Goal: Task Accomplishment & Management: Complete application form

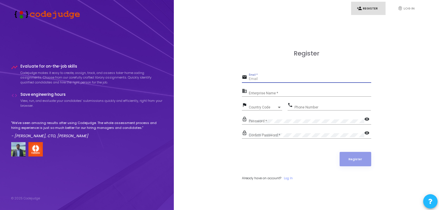
click at [275, 78] on input "Email *" at bounding box center [310, 79] width 122 height 4
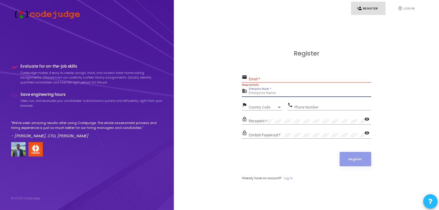
click at [273, 93] on input "Enterprise Name *" at bounding box center [310, 93] width 122 height 4
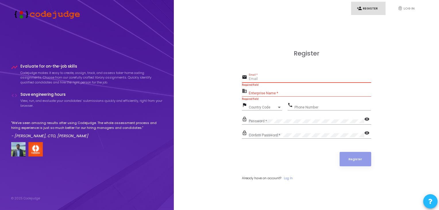
click at [265, 78] on input "Email *" at bounding box center [310, 79] width 122 height 4
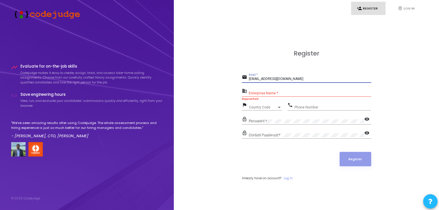
type input "[EMAIL_ADDRESS][DOMAIN_NAME]"
click at [267, 89] on div "Enterprise Name *" at bounding box center [310, 91] width 122 height 9
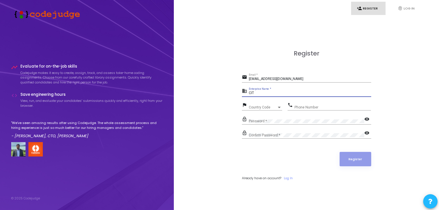
type input "CIT"
click at [275, 108] on div "Country Code" at bounding box center [263, 106] width 28 height 3
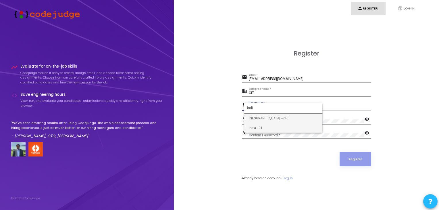
type input "Indi"
click at [278, 124] on span "India +91" at bounding box center [283, 127] width 69 height 9
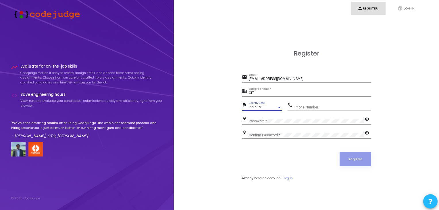
click at [305, 105] on input "Phone Number" at bounding box center [332, 107] width 76 height 4
click at [296, 108] on input "08122797144" at bounding box center [332, 107] width 76 height 4
type input "8122797144"
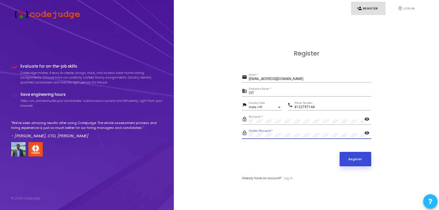
click at [353, 161] on button "Register" at bounding box center [356, 159] width 32 height 14
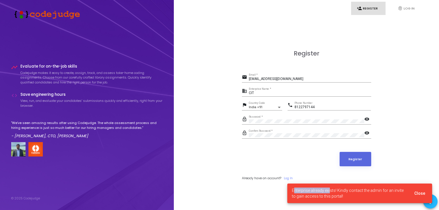
drag, startPoint x: 294, startPoint y: 191, endPoint x: 334, endPoint y: 190, distance: 39.4
click at [334, 190] on span "Enterprise already exists! Kindly contact the admin for an invite to gain acces…" at bounding box center [349, 192] width 115 height 11
click at [363, 196] on span "Enterprise already exists! Kindly contact the admin for an invite to gain acces…" at bounding box center [349, 192] width 115 height 11
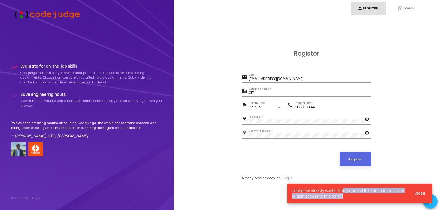
drag, startPoint x: 367, startPoint y: 192, endPoint x: 376, endPoint y: 193, distance: 9.8
click at [376, 193] on span "Enterprise already exists! Kindly contact the admin for an invite to gain acces…" at bounding box center [349, 192] width 115 height 11
click at [382, 193] on span "Enterprise already exists! Kindly contact the admin for an invite to gain acces…" at bounding box center [349, 192] width 115 height 11
